Goal: Find specific page/section: Find specific page/section

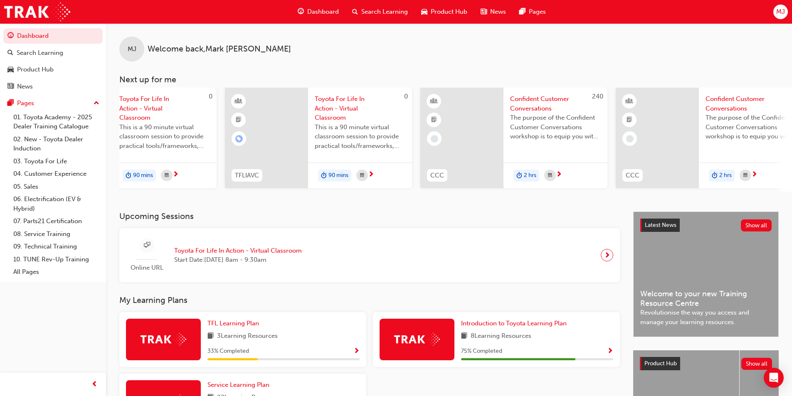
scroll to position [0, 107]
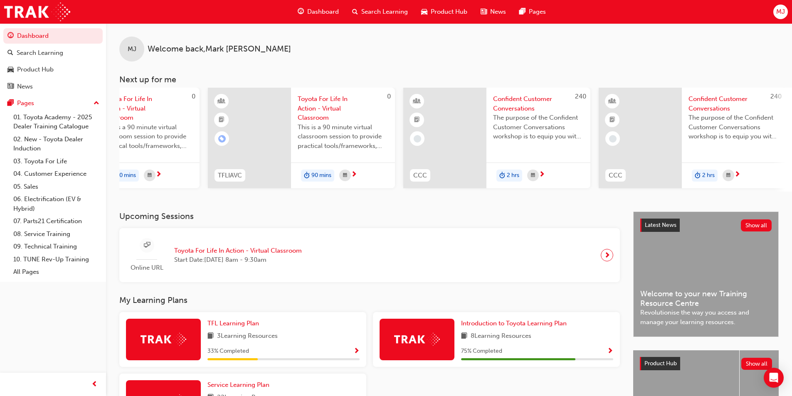
click at [358, 353] on span "Show Progress" at bounding box center [356, 351] width 6 height 7
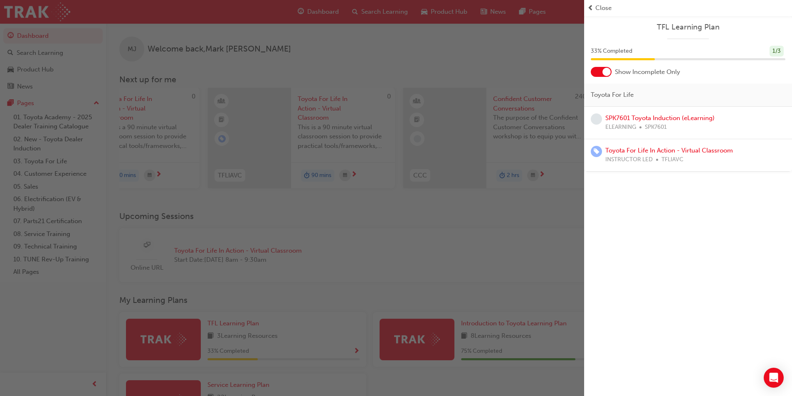
click at [356, 282] on div "button" at bounding box center [292, 198] width 584 height 396
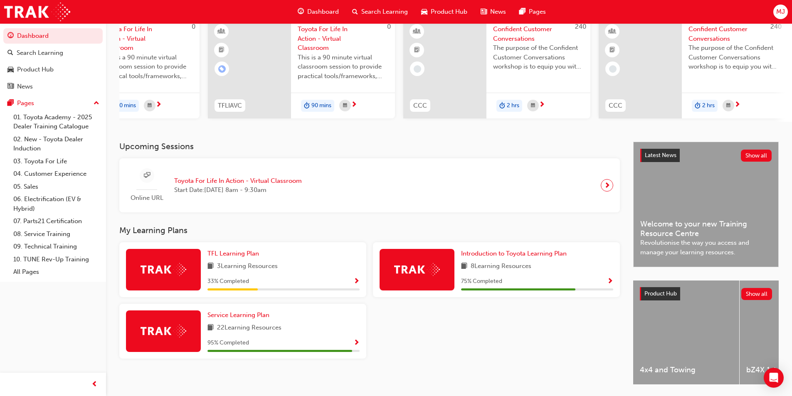
scroll to position [83, 0]
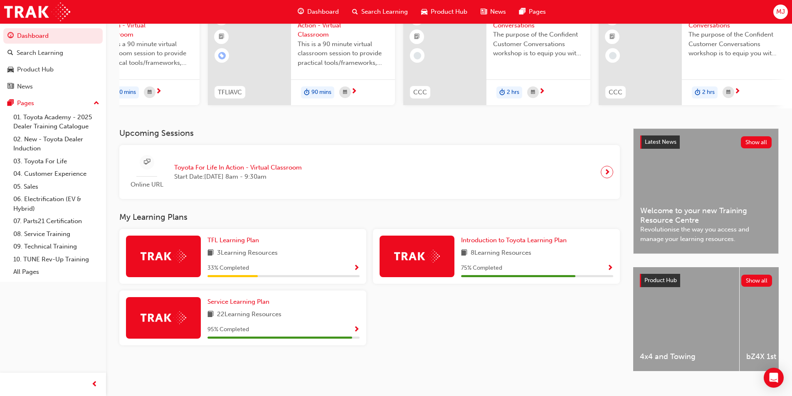
click at [610, 269] on span "Show Progress" at bounding box center [610, 268] width 6 height 7
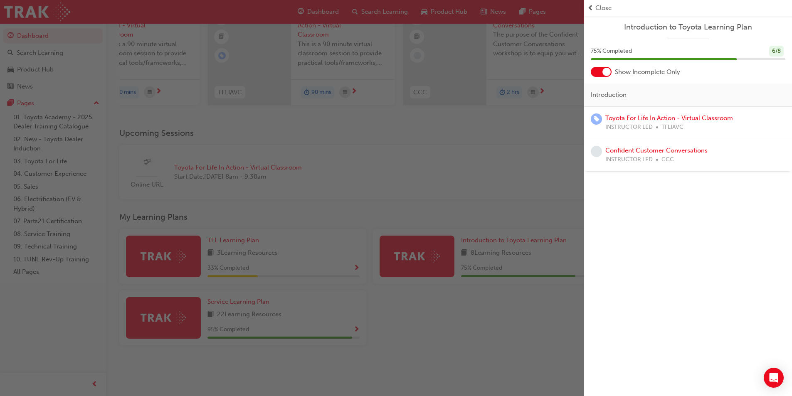
click at [475, 328] on div "button" at bounding box center [292, 198] width 584 height 396
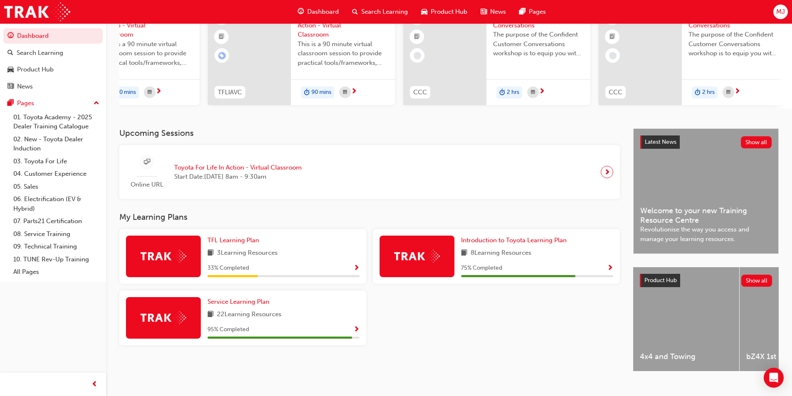
click at [355, 334] on span "Show Progress" at bounding box center [356, 329] width 6 height 7
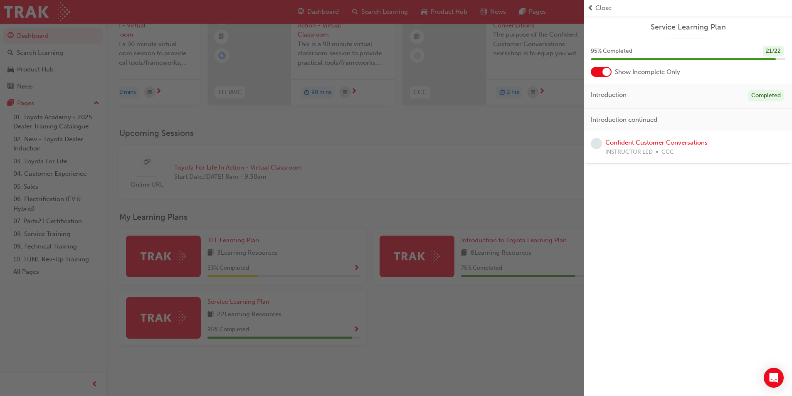
click at [511, 316] on div "button" at bounding box center [292, 198] width 584 height 396
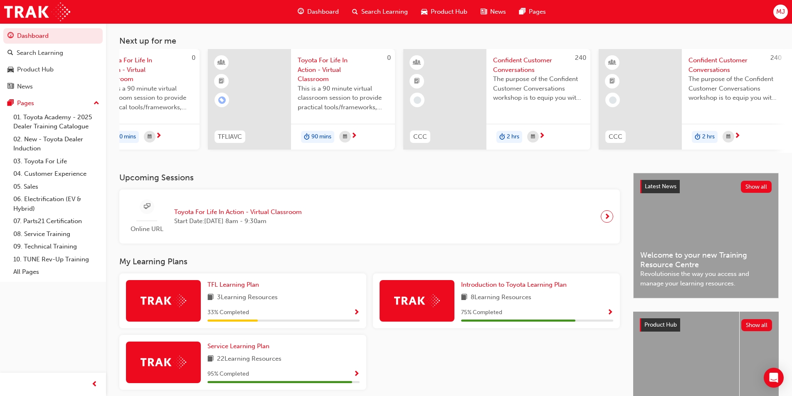
scroll to position [0, 0]
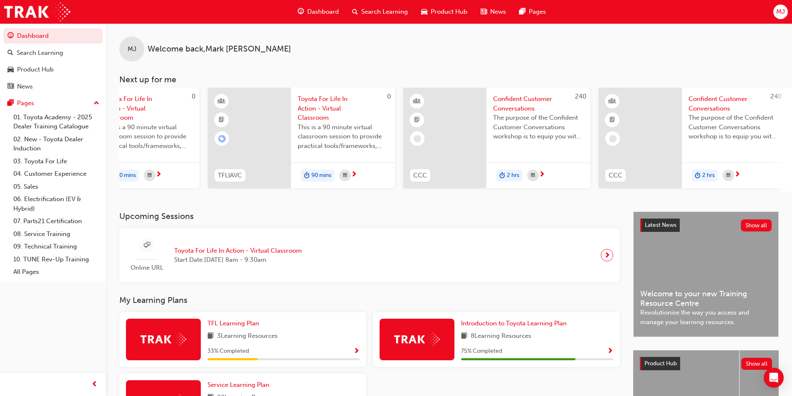
click at [448, 10] on span "Product Hub" at bounding box center [449, 12] width 37 height 10
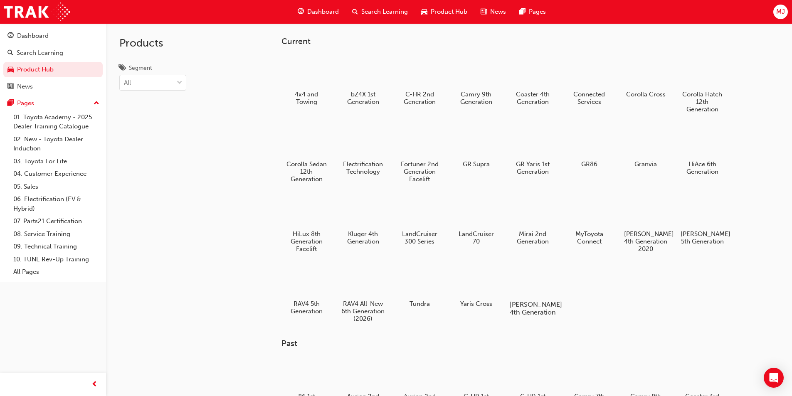
click at [546, 284] on div at bounding box center [532, 280] width 46 height 33
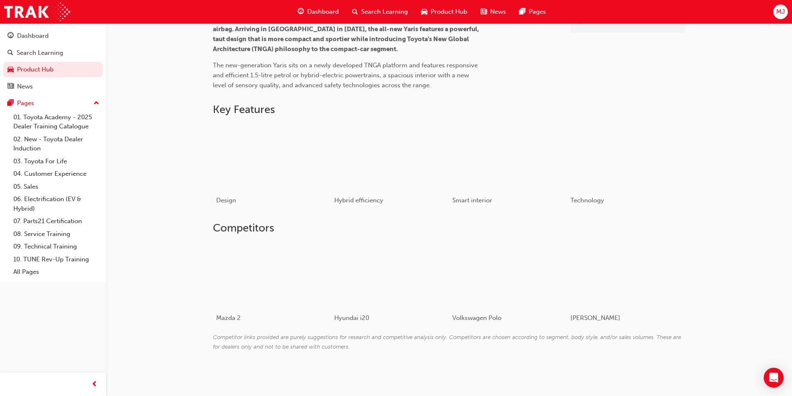
scroll to position [295, 0]
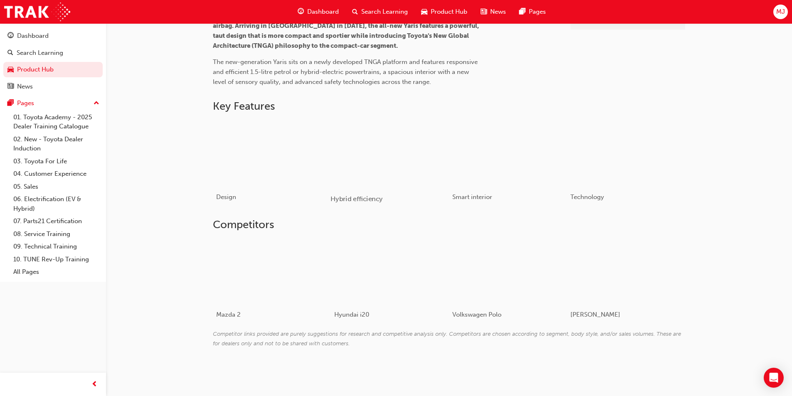
click at [385, 146] on div "button" at bounding box center [390, 153] width 118 height 67
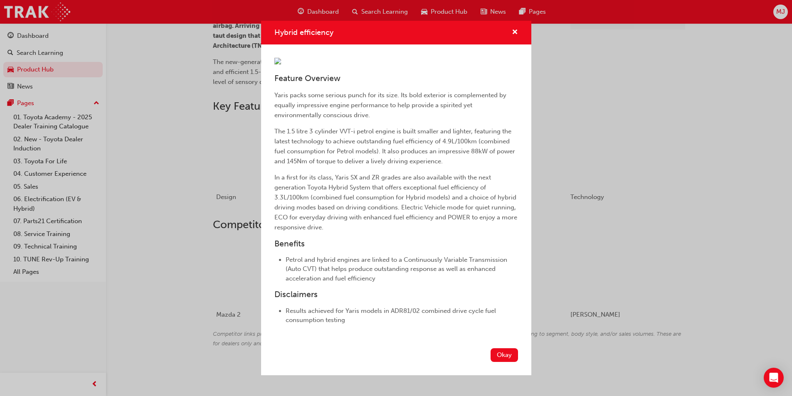
scroll to position [82, 0]
click at [497, 362] on button "Okay" at bounding box center [504, 355] width 27 height 14
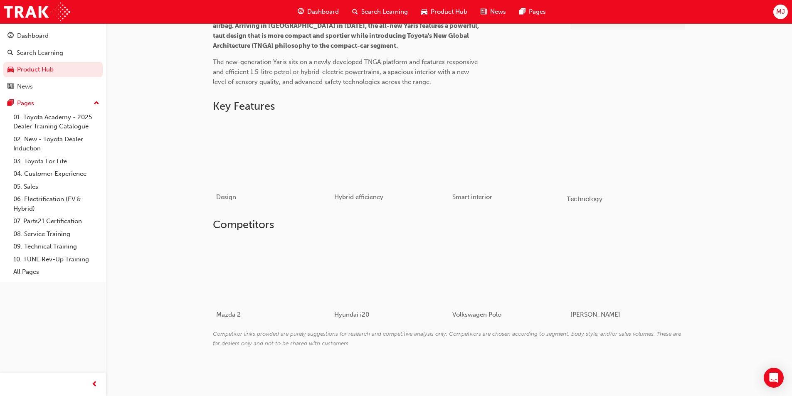
click at [635, 146] on div "button" at bounding box center [626, 153] width 118 height 67
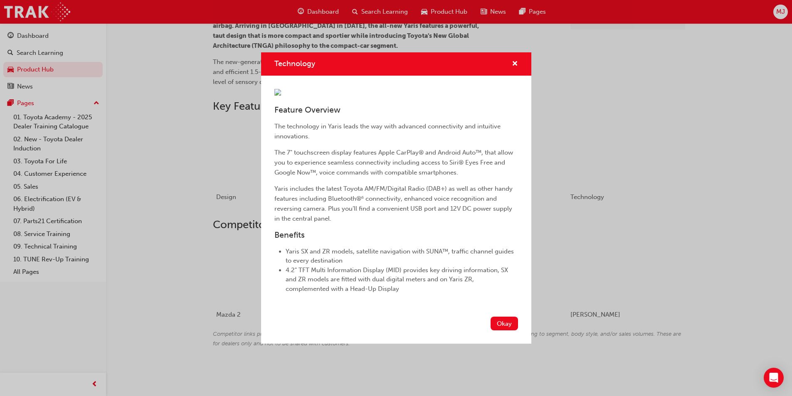
scroll to position [12, 0]
click at [491, 331] on button "Okay" at bounding box center [504, 324] width 27 height 14
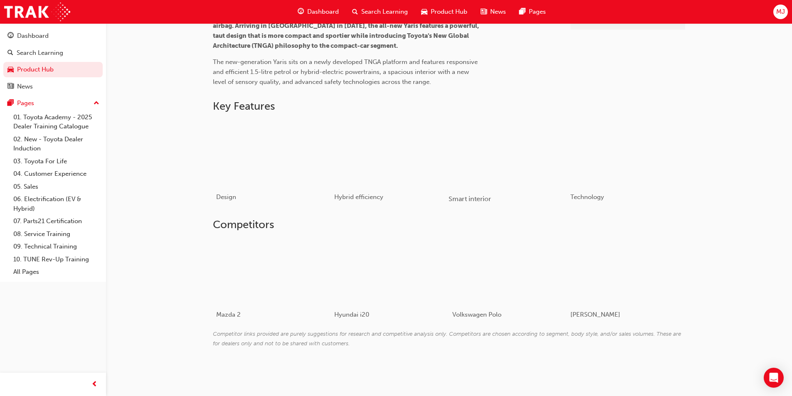
click at [509, 166] on div "button" at bounding box center [508, 153] width 118 height 67
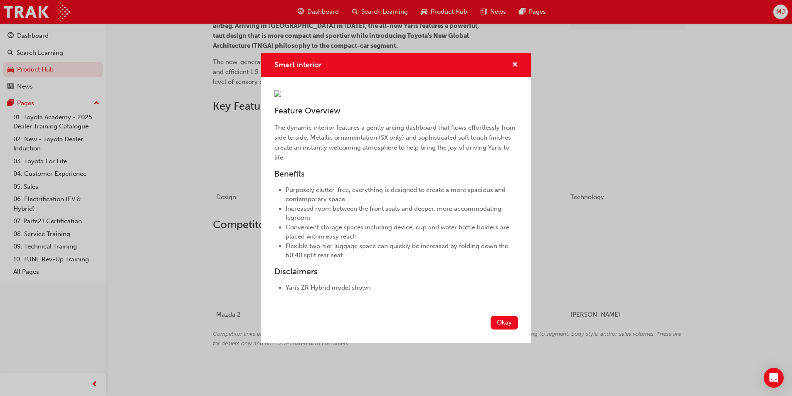
scroll to position [21, 0]
click at [499, 330] on button "Okay" at bounding box center [504, 323] width 27 height 14
